Goal: Find contact information: Find contact information

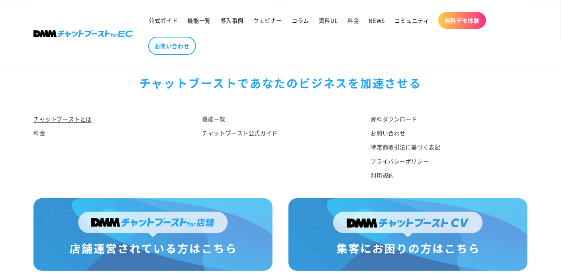
scroll to position [4192, 0]
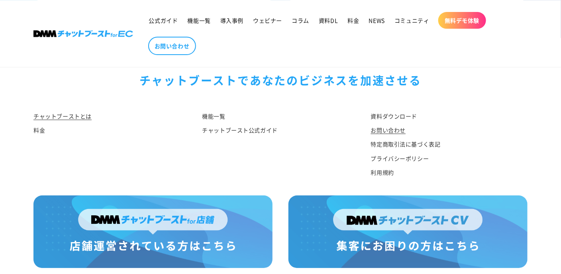
click at [393, 137] on link "お問い合わせ" at bounding box center [388, 130] width 35 height 14
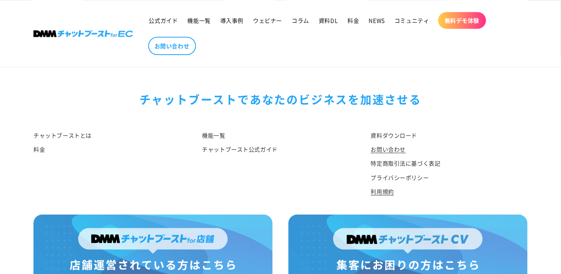
scroll to position [911, 0]
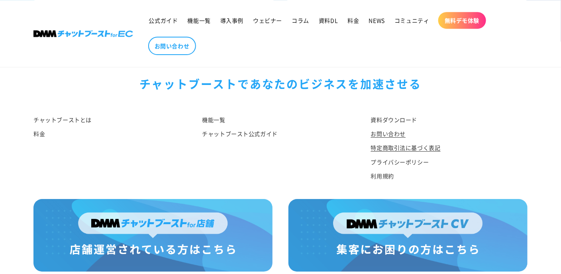
click at [382, 141] on link "特定商取引法に基づく表記" at bounding box center [406, 148] width 70 height 14
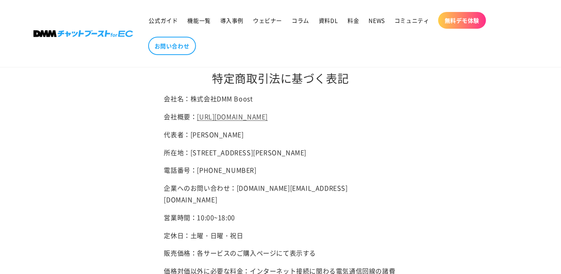
scroll to position [40, 0]
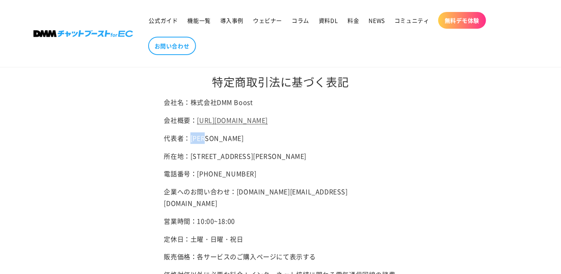
drag, startPoint x: 193, startPoint y: 149, endPoint x: 223, endPoint y: 150, distance: 29.5
click at [223, 144] on p "代表者：[PERSON_NAME]" at bounding box center [280, 138] width 233 height 12
copy p "横関秀樹"
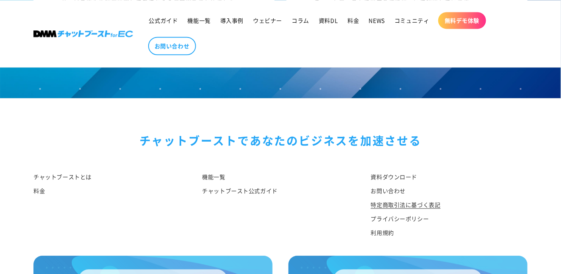
scroll to position [638, 0]
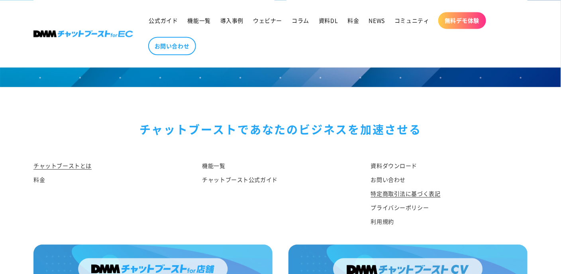
click at [73, 173] on link "チャットブーストとは" at bounding box center [62, 167] width 58 height 12
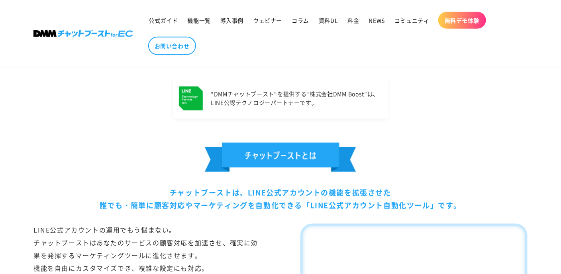
scroll to position [399, 0]
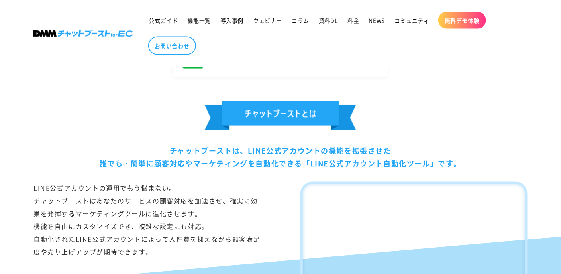
drag, startPoint x: 170, startPoint y: 149, endPoint x: 435, endPoint y: 158, distance: 265.2
click at [439, 157] on div "チャットブーストは、LINE公式アカウントの機能を拡張させた 誰でも・簡単に顧客対応やマーケティングを自動化できる「LINE公式アカウント自動化ツール」です。" at bounding box center [280, 157] width 494 height 26
copy div "チャットブーストは、LINE公式アカウントの機能を拡張させた 誰でも・簡単に顧客対応やマーケティングを自動化できる「LINE公式アカウント自動化ツール」"
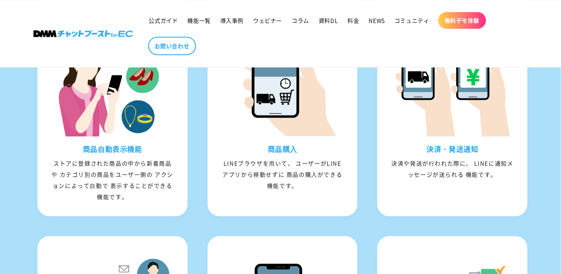
scroll to position [917, 0]
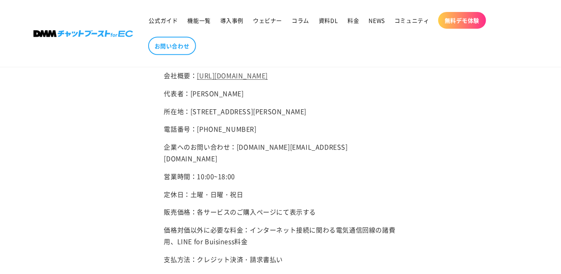
scroll to position [24, 0]
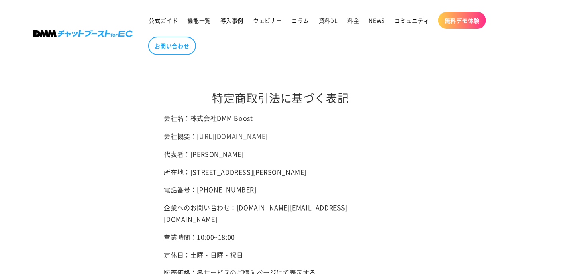
drag, startPoint x: 315, startPoint y: 181, endPoint x: 377, endPoint y: 195, distance: 63.7
click at [377, 178] on p "所在地：[STREET_ADDRESS][PERSON_NAME]" at bounding box center [280, 172] width 233 height 12
copy p "住友不動産[GEOGRAPHIC_DATA]24F"
drag, startPoint x: 199, startPoint y: 212, endPoint x: 249, endPoint y: 212, distance: 49.8
click at [249, 195] on p "電話番号：[PHONE_NUMBER]" at bounding box center [280, 190] width 233 height 12
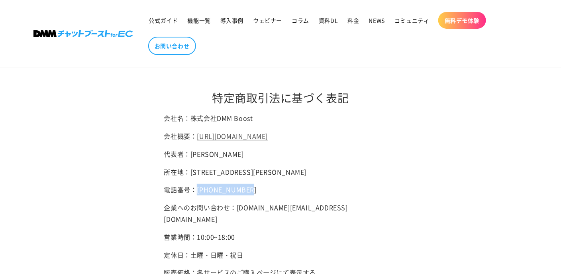
copy p "[PHONE_NUMBER]"
